Goal: Find specific page/section: Find specific page/section

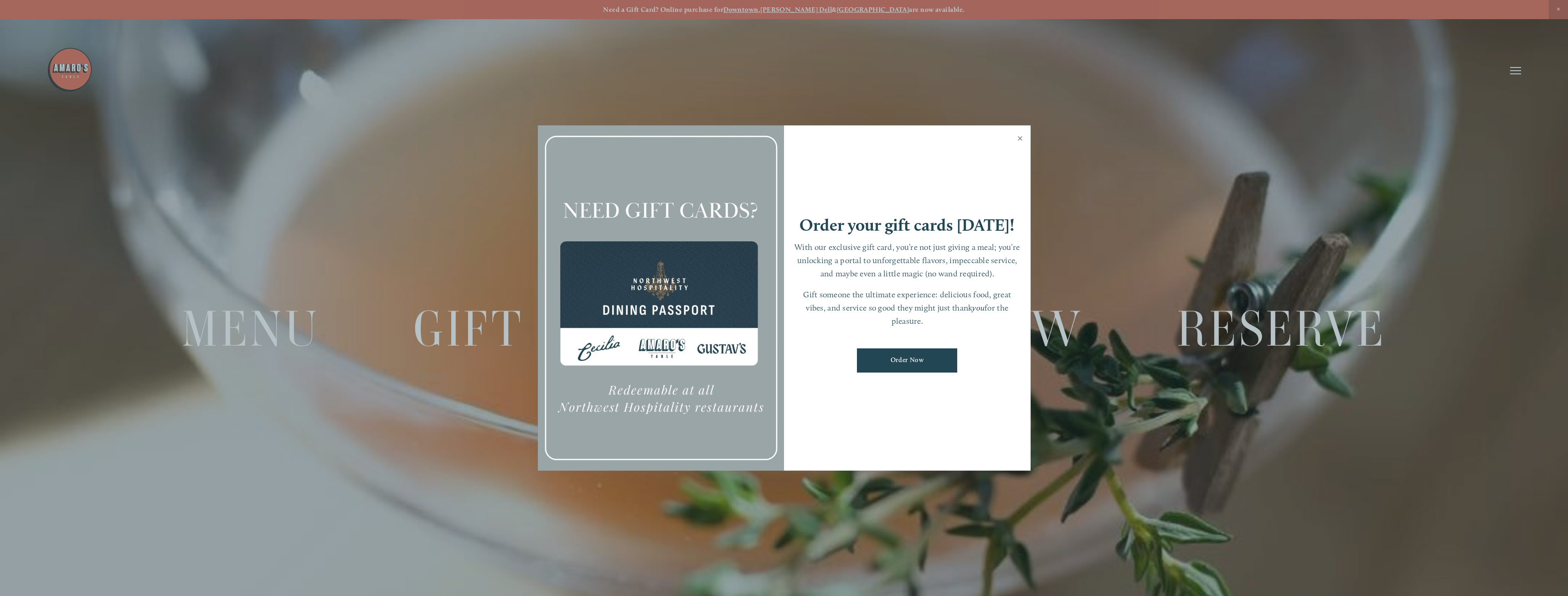
click at [1020, 140] on link "Close" at bounding box center [1020, 139] width 18 height 26
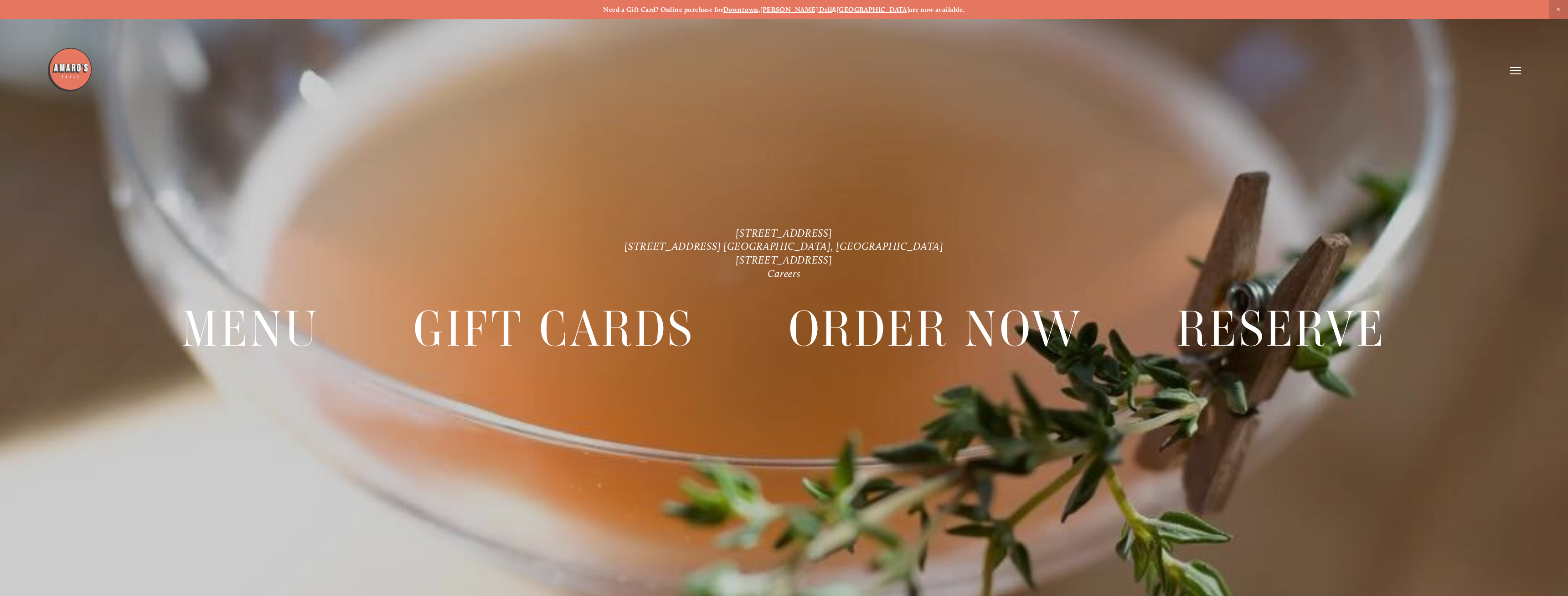
click at [65, 71] on img at bounding box center [69, 69] width 46 height 46
click at [1518, 73] on icon at bounding box center [1516, 70] width 11 height 8
click at [1354, 71] on span "Visit" at bounding box center [1360, 71] width 15 height 9
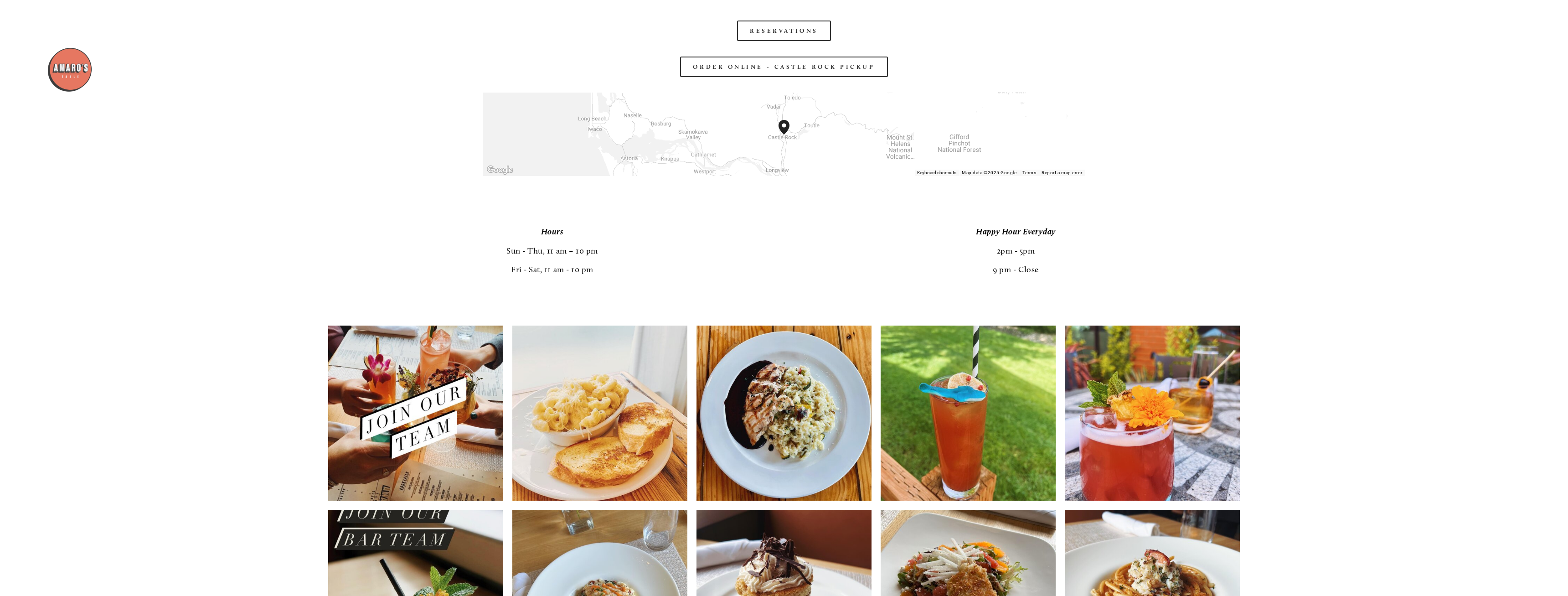
scroll to position [1966, 0]
